Goal: Task Accomplishment & Management: Complete application form

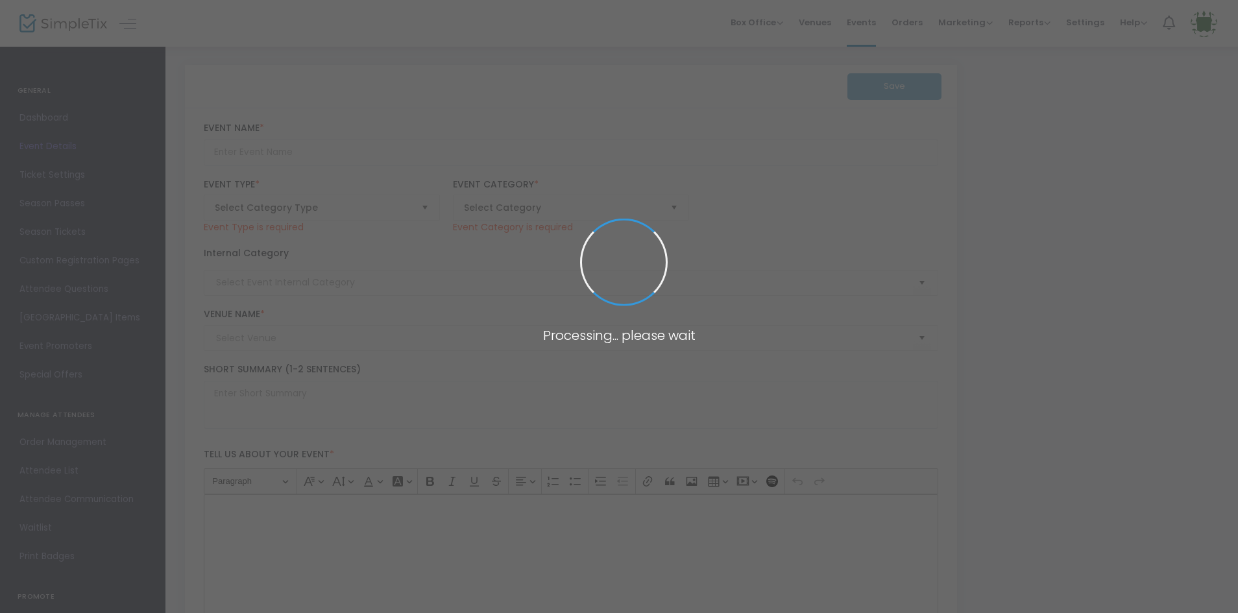
type input "Amazing 5K for a Cause"
type textarea "Amazing Explorers Academy is hosting an Amazing 5k run/walk that will be benefi…"
checkbox input "true"
type input "Register Now"
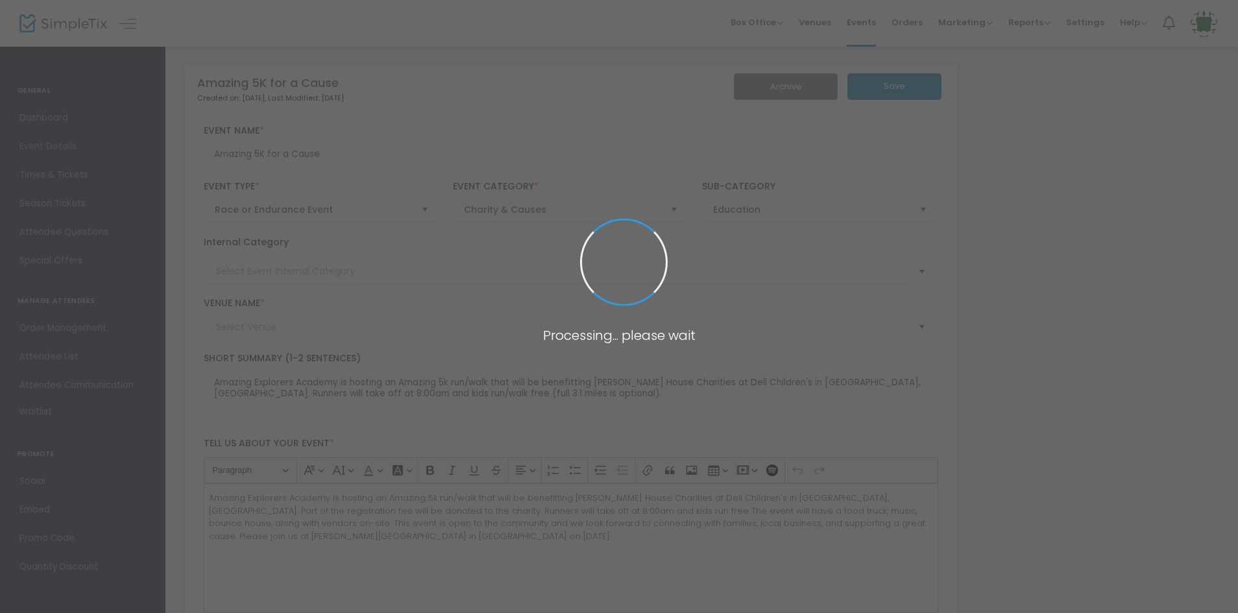
type input "[PERSON_NAME][GEOGRAPHIC_DATA]"
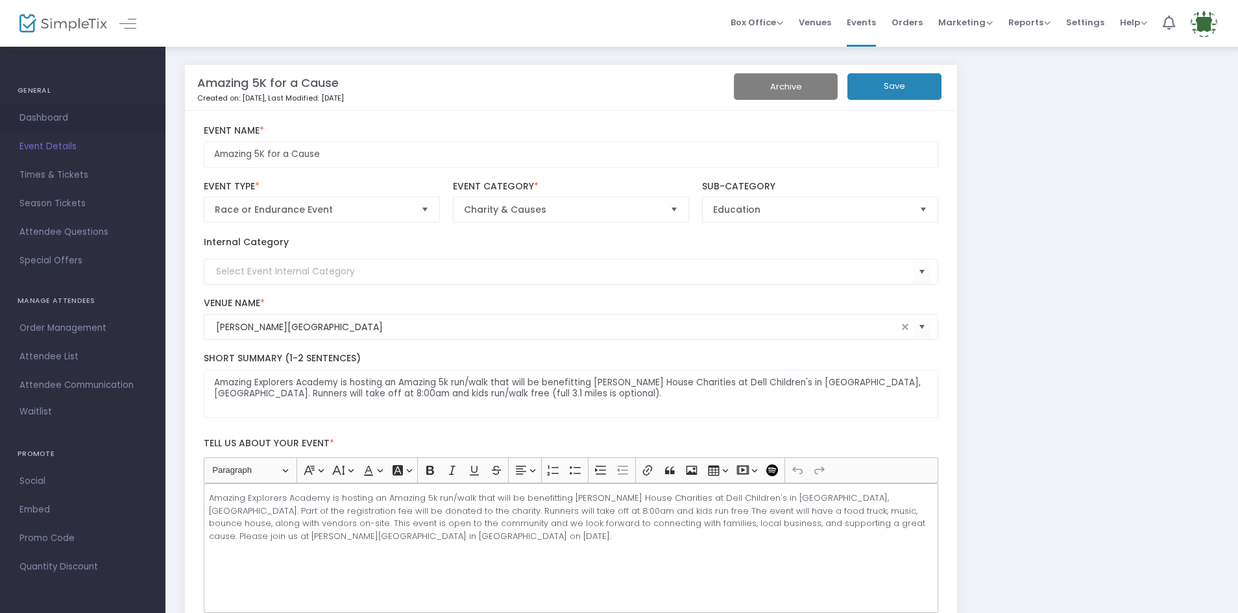
click at [50, 117] on span "Dashboard" at bounding box center [82, 118] width 127 height 17
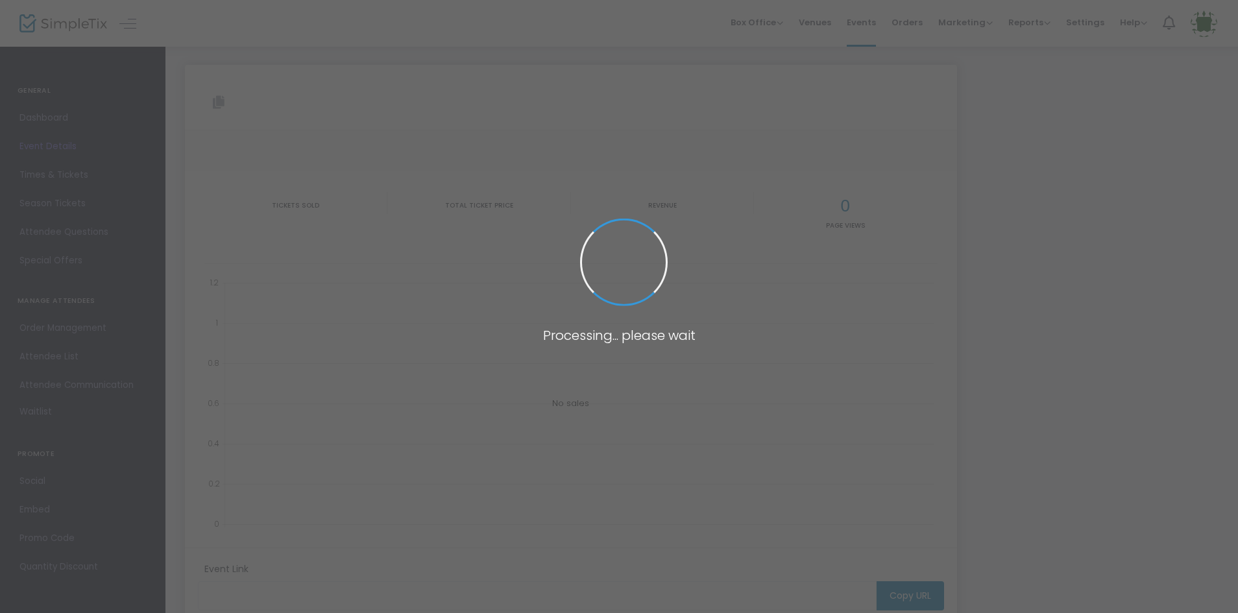
type input "[URL][DOMAIN_NAME]"
